Goal: Task Accomplishment & Management: Use online tool/utility

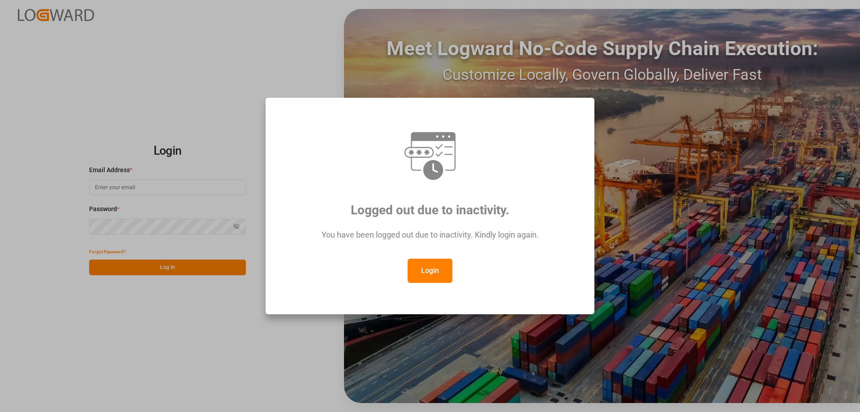
click at [448, 266] on button "Login" at bounding box center [429, 270] width 45 height 24
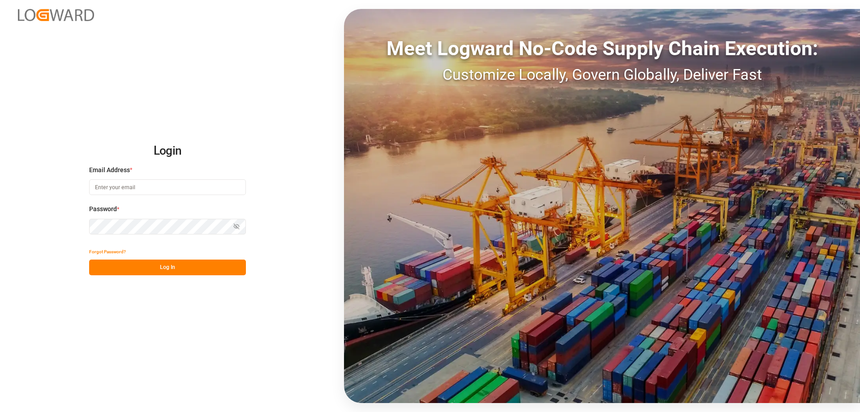
click at [138, 191] on input at bounding box center [167, 187] width 157 height 16
type input "[DOMAIN_NAME][EMAIL_ADDRESS][DOMAIN_NAME]"
click at [160, 269] on button "Log In" at bounding box center [167, 267] width 157 height 16
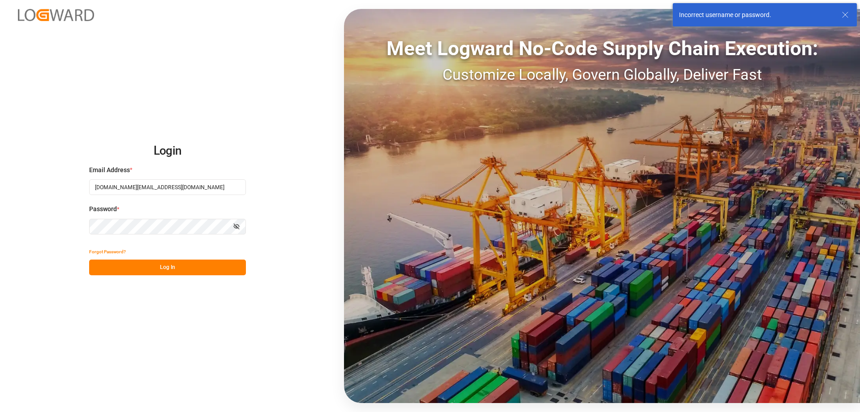
click at [240, 228] on button "Show password" at bounding box center [236, 227] width 19 height 16
click at [0, 199] on html "Login Email Address * apoyo.sc@compo-expert.com Password * Hide password Forgot…" at bounding box center [430, 206] width 860 height 412
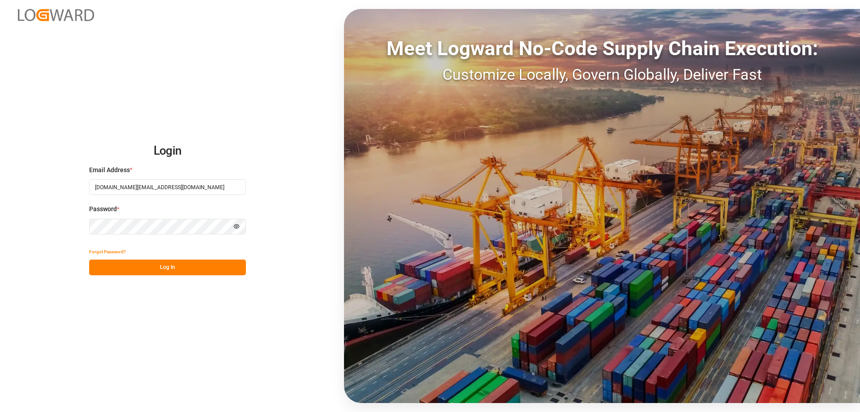
click at [167, 273] on button "Log In" at bounding box center [167, 267] width 157 height 16
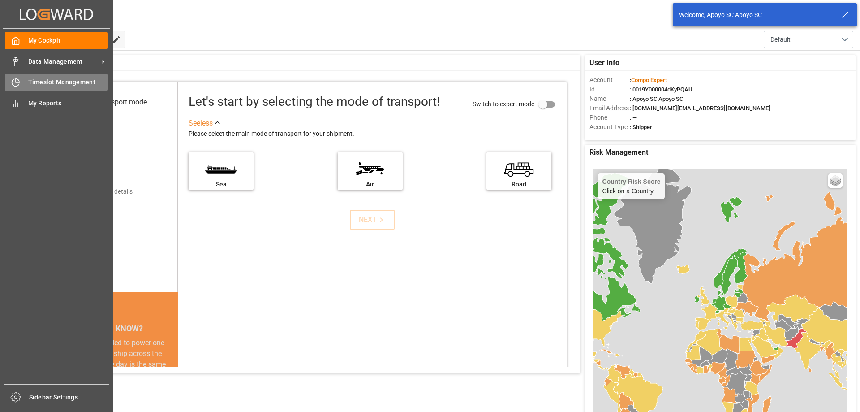
click at [8, 78] on div at bounding box center [12, 81] width 15 height 9
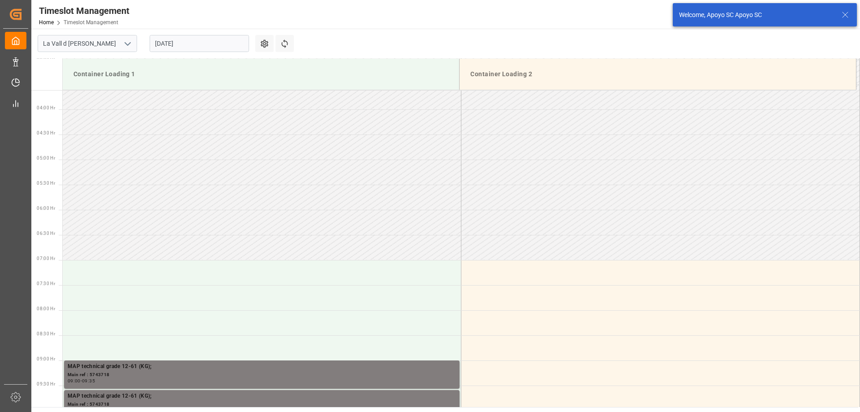
click at [185, 50] on input "[DATE]" at bounding box center [199, 43] width 99 height 17
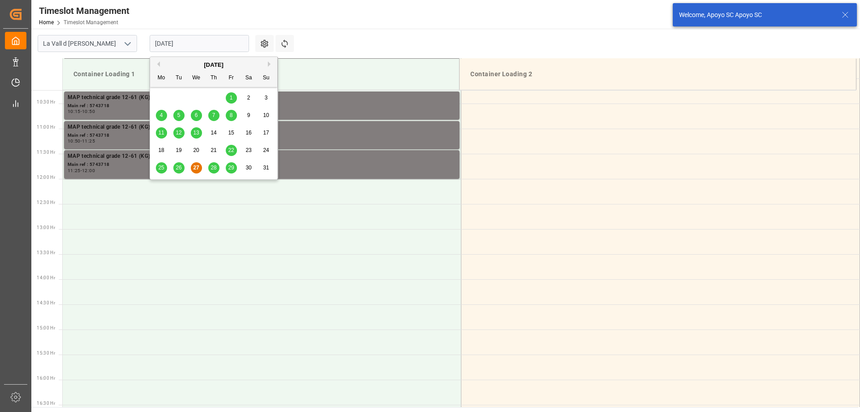
scroll to position [546, 0]
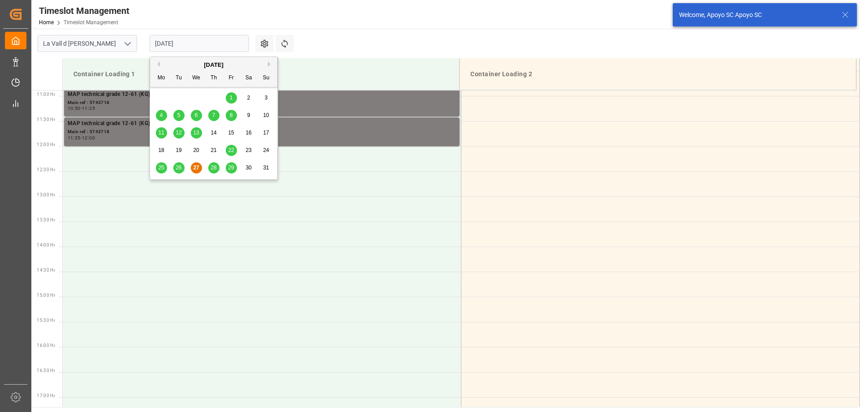
click at [269, 62] on button "Next Month" at bounding box center [270, 63] width 5 height 5
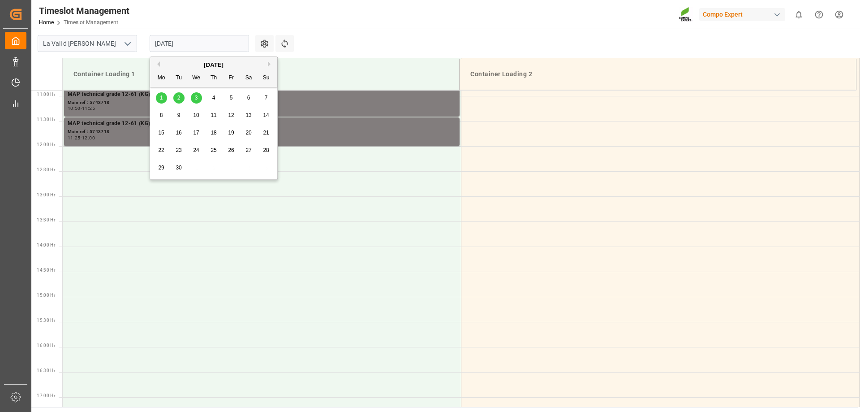
click at [167, 94] on div "1" at bounding box center [161, 98] width 11 height 11
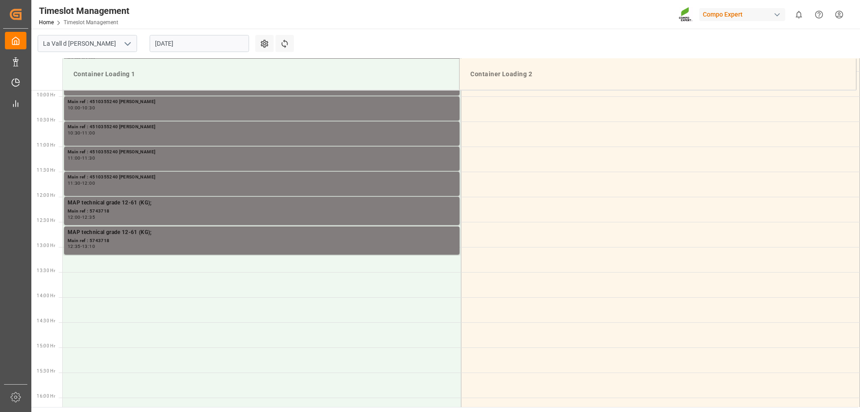
scroll to position [501, 0]
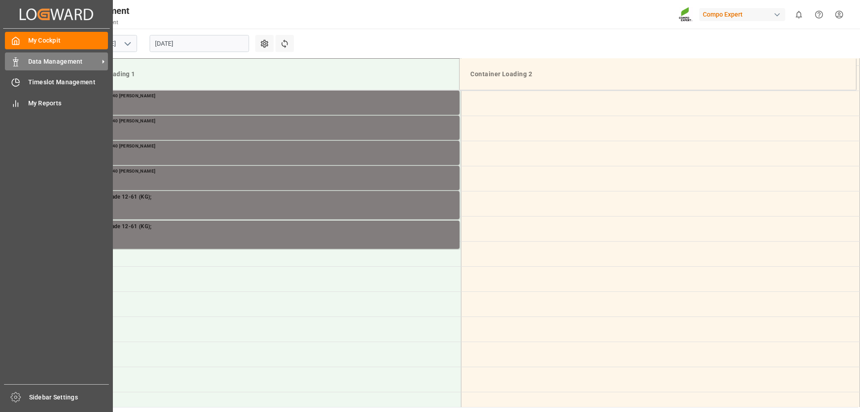
click at [44, 63] on span "Data Management" at bounding box center [63, 61] width 71 height 9
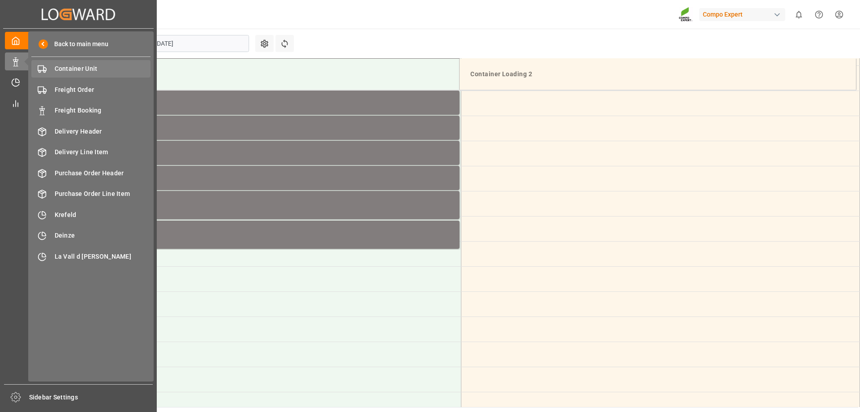
click at [85, 67] on span "Container Unit" at bounding box center [103, 68] width 96 height 9
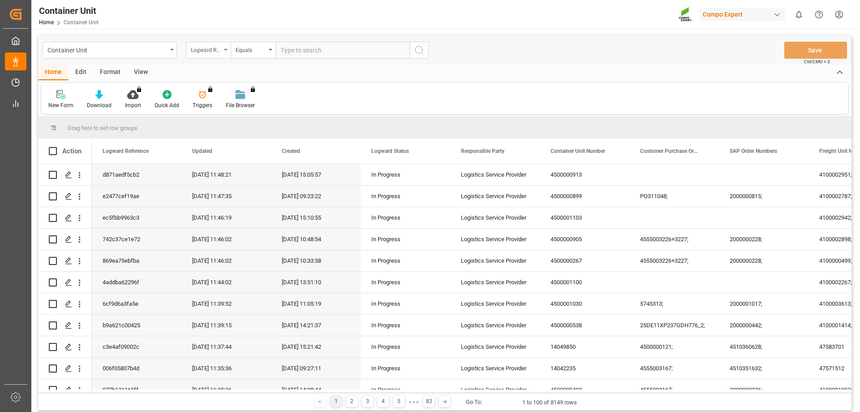
click at [208, 45] on div "Logward Reference" at bounding box center [206, 49] width 30 height 10
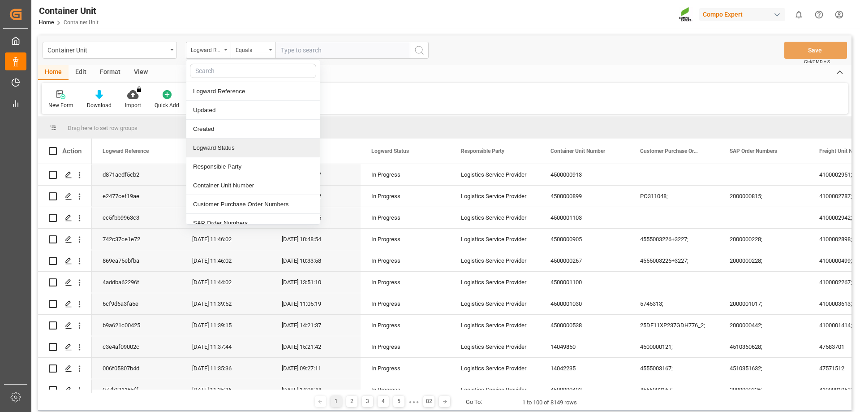
scroll to position [90, 0]
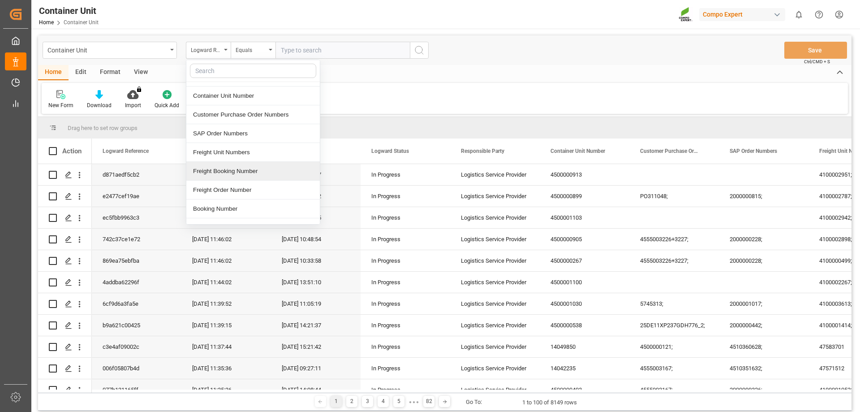
click at [230, 171] on div "Freight Booking Number" at bounding box center [252, 171] width 133 height 19
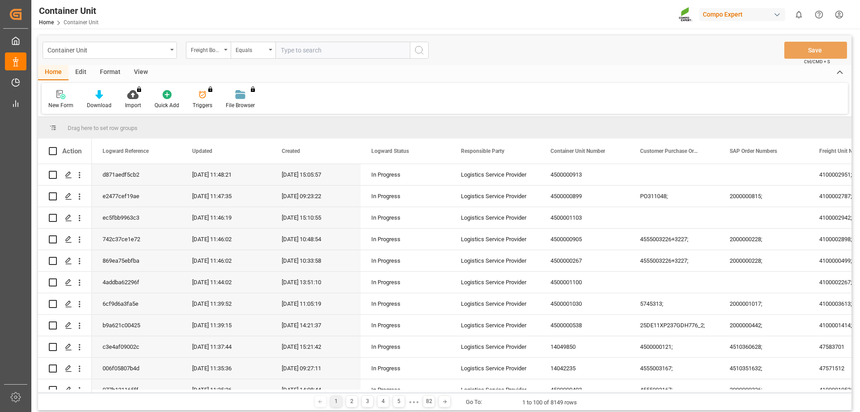
click at [303, 57] on input "text" at bounding box center [342, 50] width 134 height 17
type input "14051506"
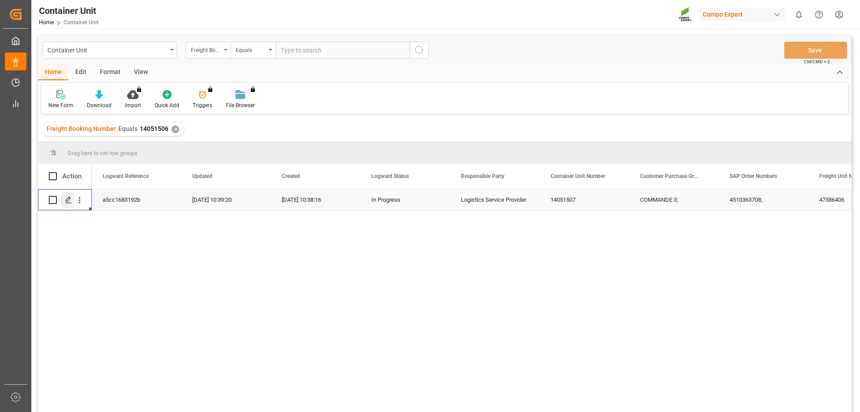
click at [65, 197] on icon "Press SPACE to select this row." at bounding box center [68, 199] width 7 height 7
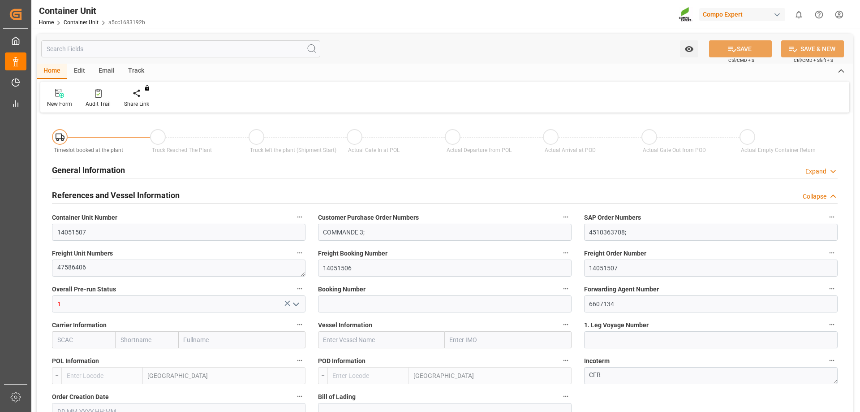
type input "ESVLC"
type input "CIABJ"
type input "0"
type input "20"
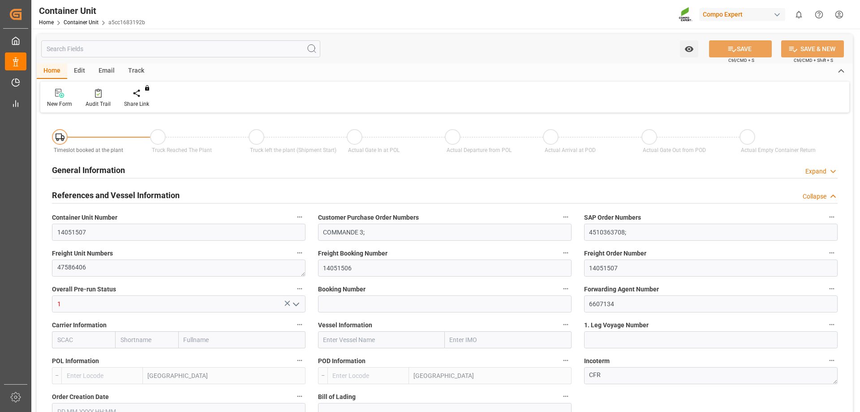
type input "21252"
type input "[DATE] 10:37"
type input "14.08.2025"
click at [137, 93] on div at bounding box center [143, 92] width 38 height 9
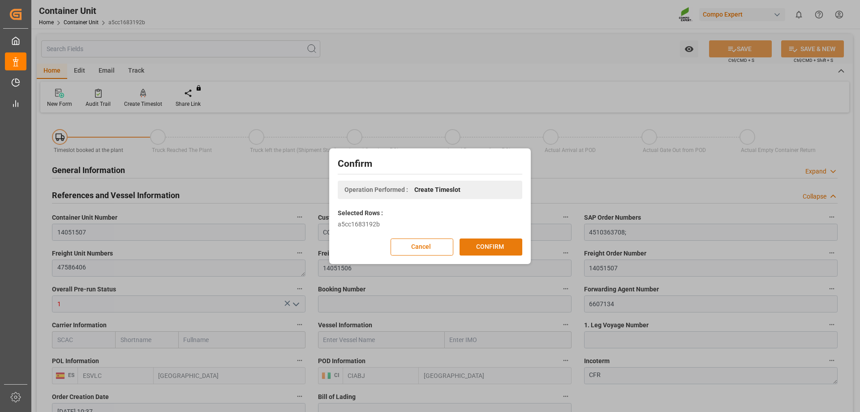
click at [484, 250] on button "CONFIRM" at bounding box center [490, 246] width 63 height 17
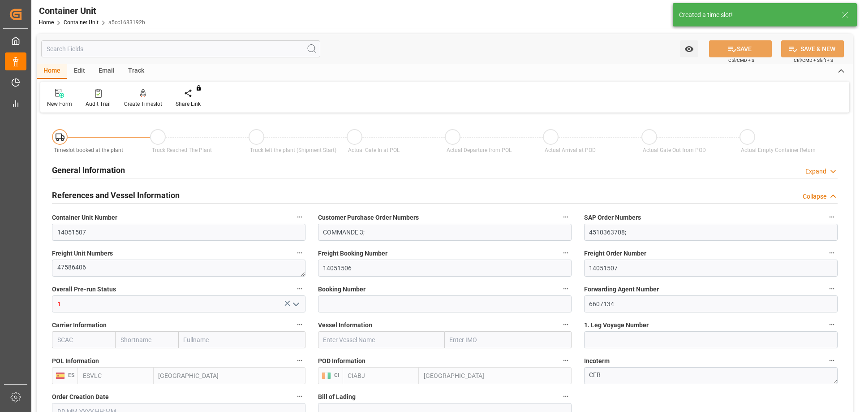
type input "[DATE] 10:37"
type input "14.08.2025"
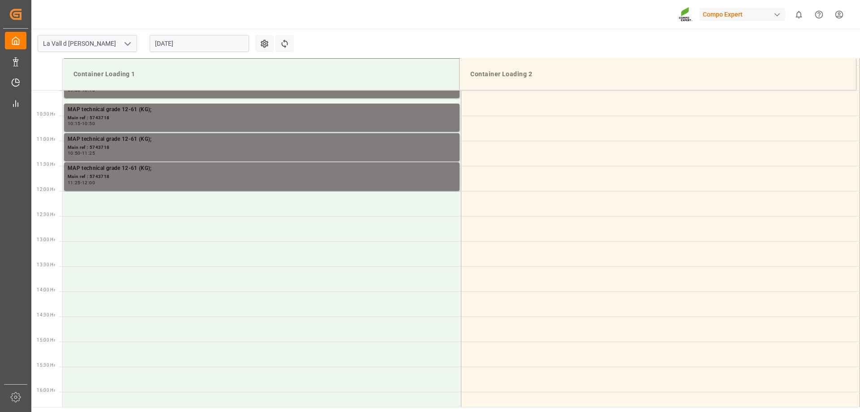
scroll to position [546, 0]
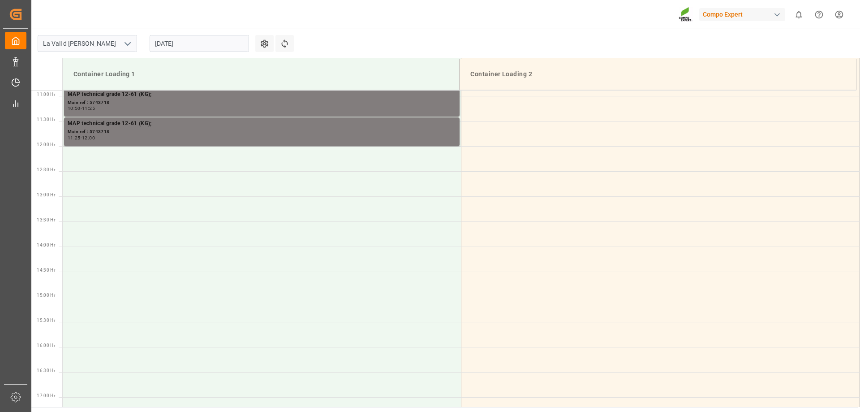
click at [168, 43] on input "[DATE]" at bounding box center [199, 43] width 99 height 17
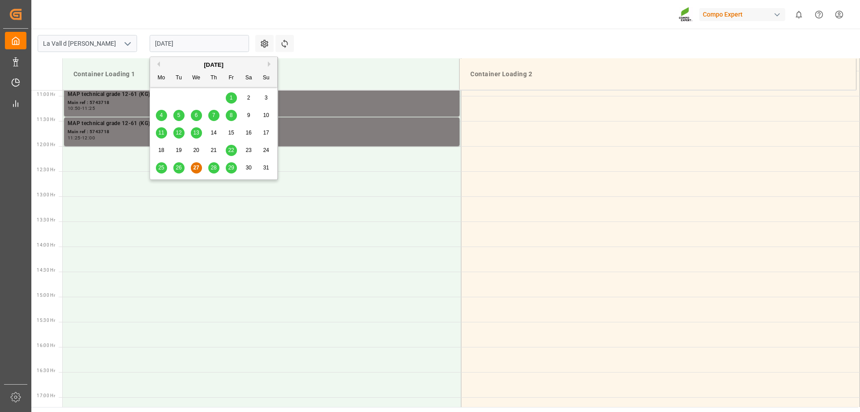
click at [267, 64] on div "[DATE]" at bounding box center [213, 64] width 127 height 9
click at [267, 63] on div "[DATE]" at bounding box center [213, 64] width 127 height 9
click at [269, 63] on button "Next Month" at bounding box center [270, 63] width 5 height 5
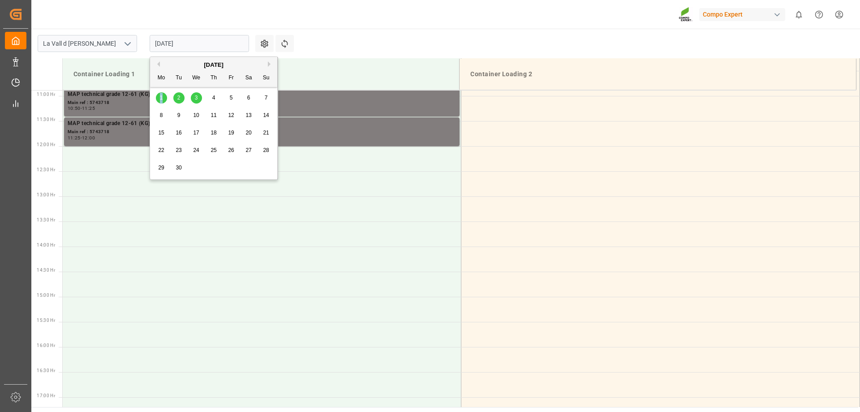
click at [162, 97] on span "1" at bounding box center [161, 97] width 3 height 6
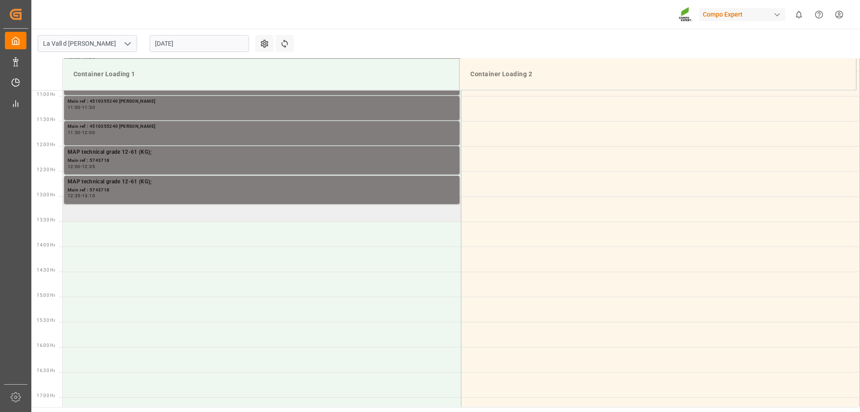
click at [114, 215] on td at bounding box center [262, 208] width 399 height 25
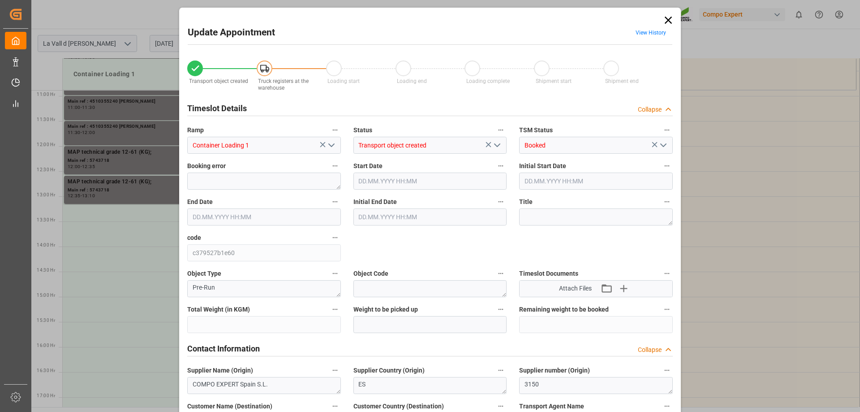
type input "21252"
type input "20"
type input "[DATE] 13:00"
type input "[DATE] 13:30"
type input "[DATE] 10:37"
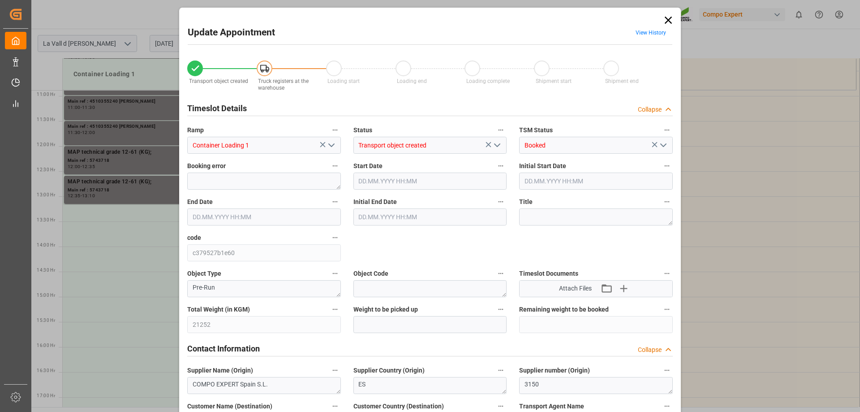
type input "[DATE] 09:51"
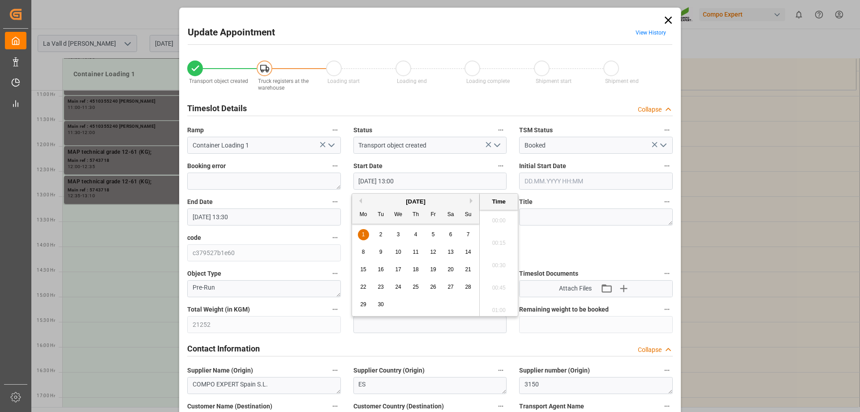
click at [393, 179] on input "[DATE] 13:00" at bounding box center [430, 180] width 154 height 17
click at [364, 234] on span "1" at bounding box center [363, 234] width 3 height 6
drag, startPoint x: 398, startPoint y: 181, endPoint x: 429, endPoint y: 180, distance: 31.8
click at [429, 180] on input "[DATE] 13:00" at bounding box center [430, 180] width 154 height 17
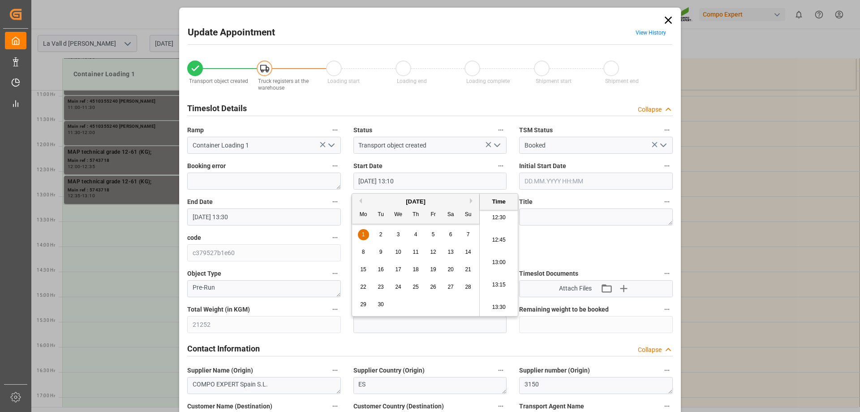
type input "[DATE] 13:10"
click at [304, 220] on input "[DATE] 13:30" at bounding box center [264, 216] width 154 height 17
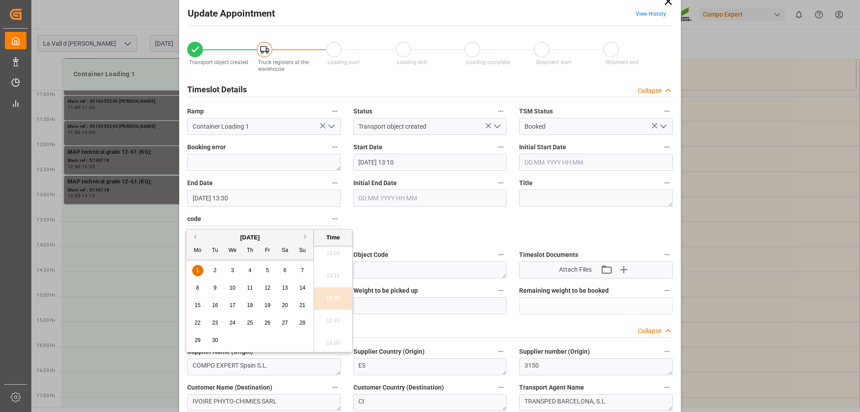
scroll to position [0, 0]
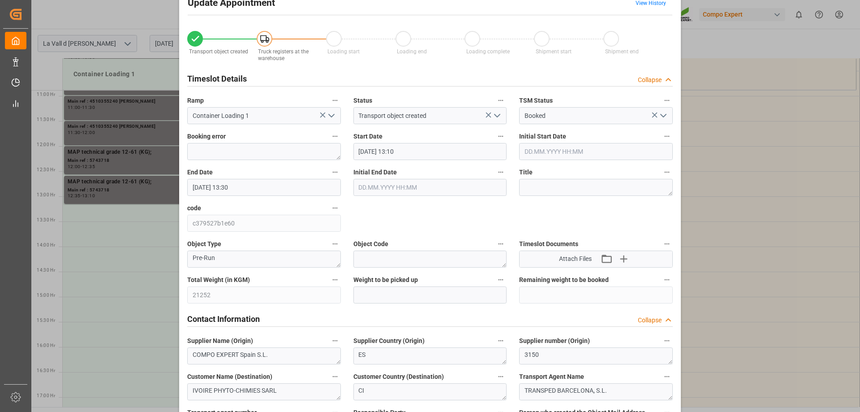
scroll to position [45, 0]
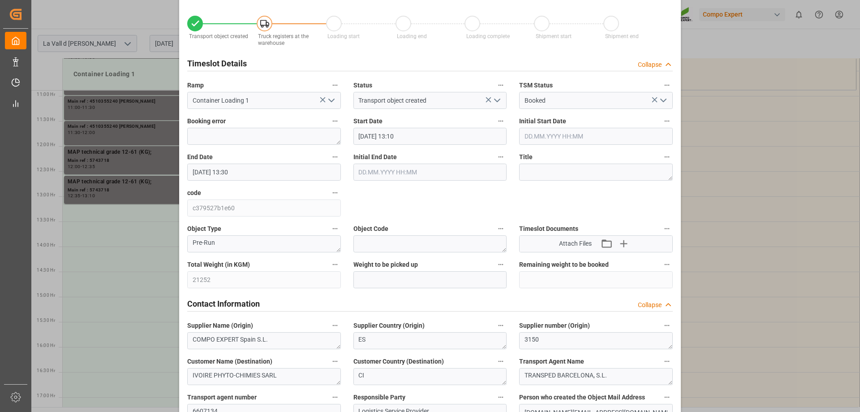
click at [404, 278] on input "text" at bounding box center [430, 279] width 154 height 17
paste input "21252"
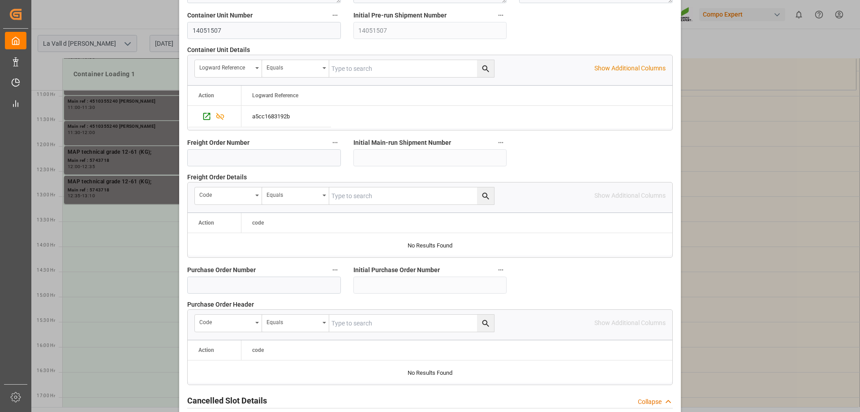
scroll to position [831, 0]
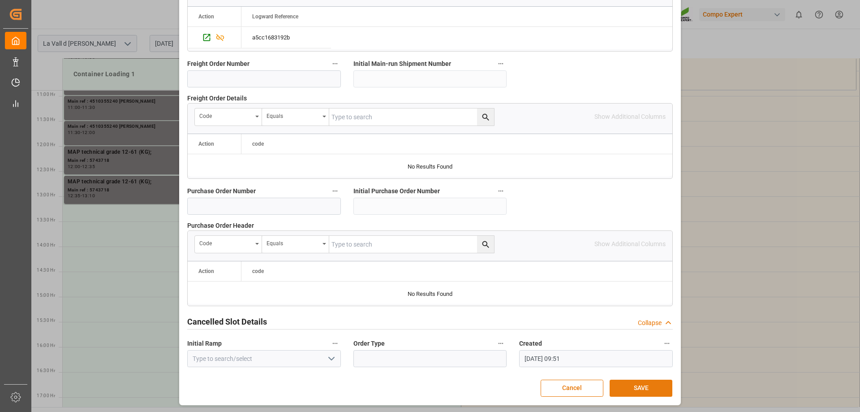
type input "21252"
click at [635, 381] on button "SAVE" at bounding box center [640, 387] width 63 height 17
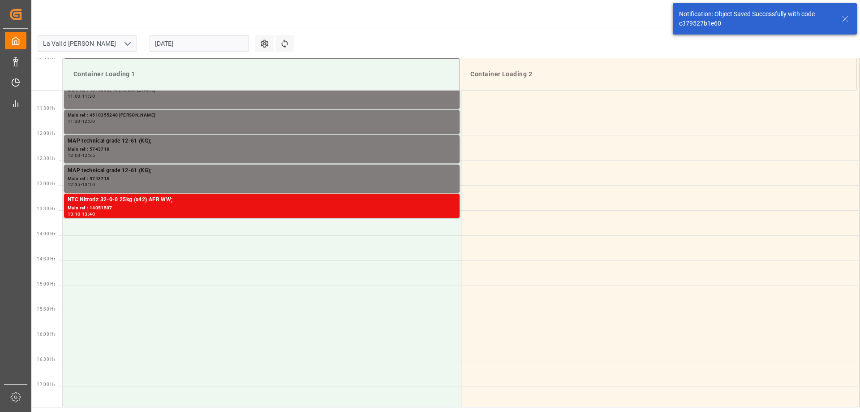
scroll to position [596, 0]
